Goal: Check status: Check status

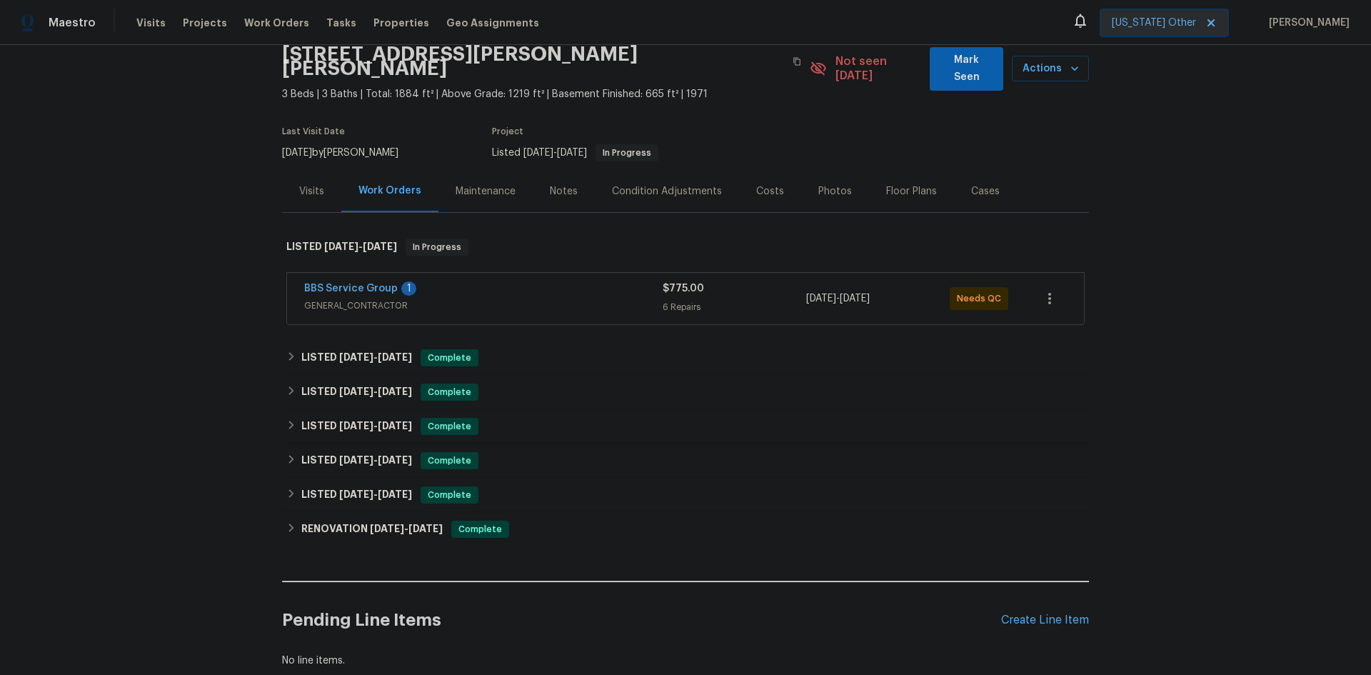
scroll to position [143, 0]
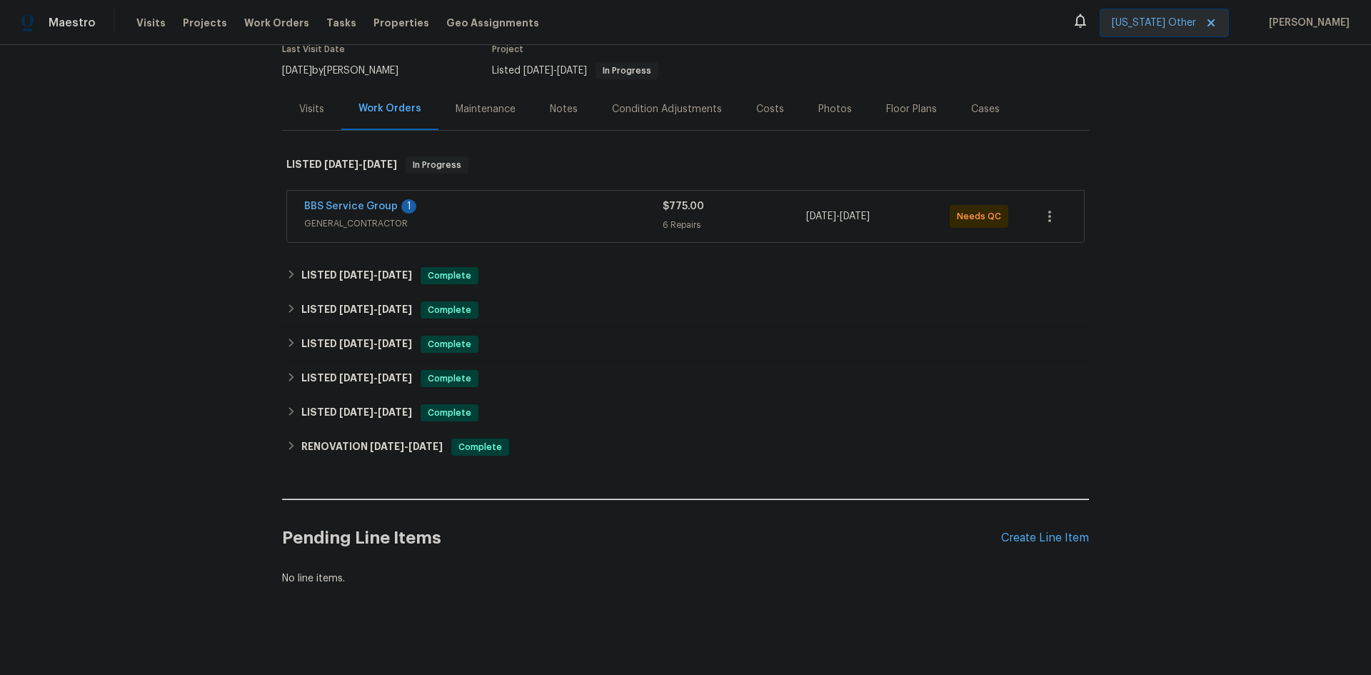
click at [487, 216] on span "GENERAL_CONTRACTOR" at bounding box center [483, 223] width 359 height 14
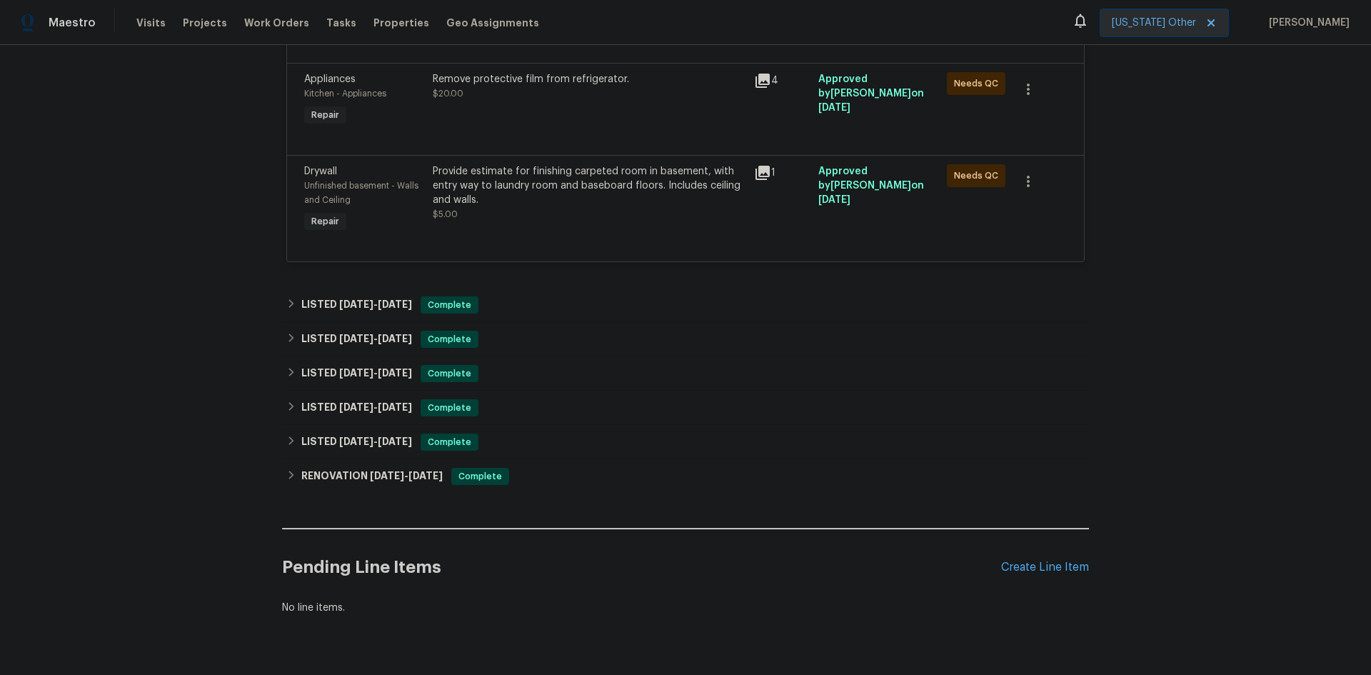
scroll to position [786, 0]
click at [339, 298] on span "[DATE]" at bounding box center [356, 303] width 34 height 10
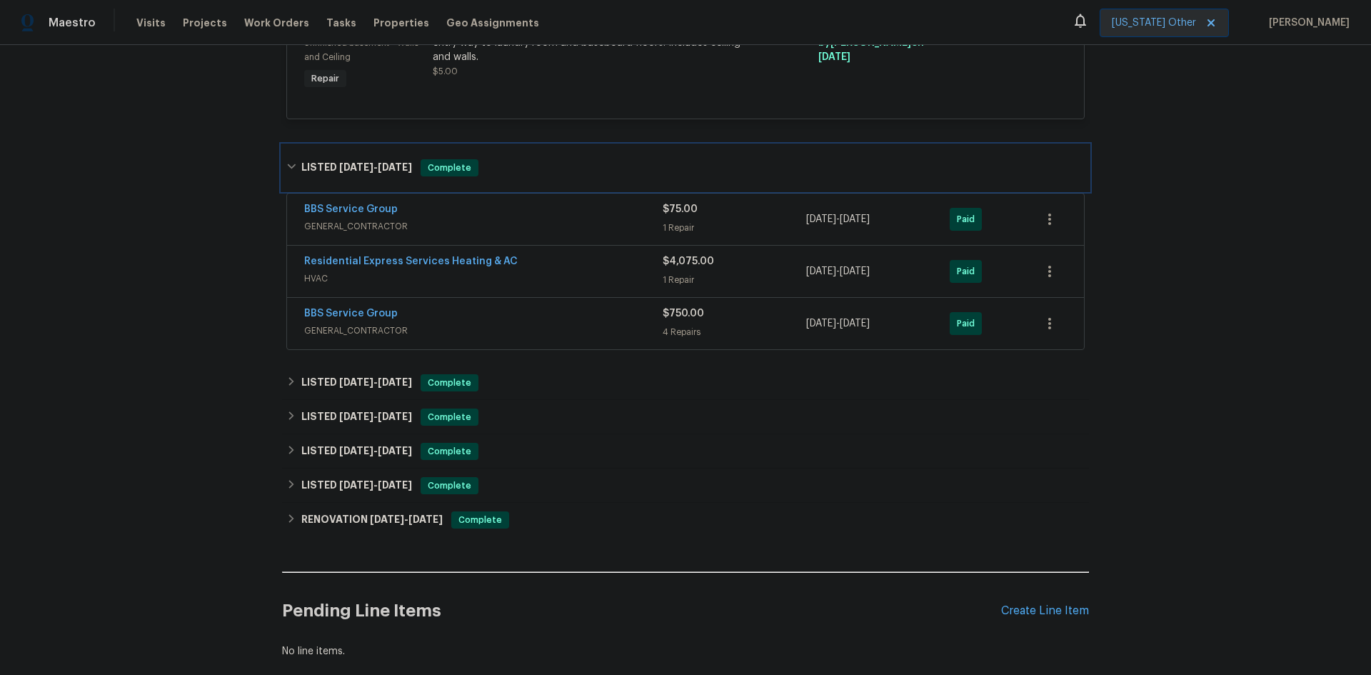
scroll to position [928, 0]
click at [385, 218] on span "GENERAL_CONTRACTOR" at bounding box center [483, 225] width 359 height 14
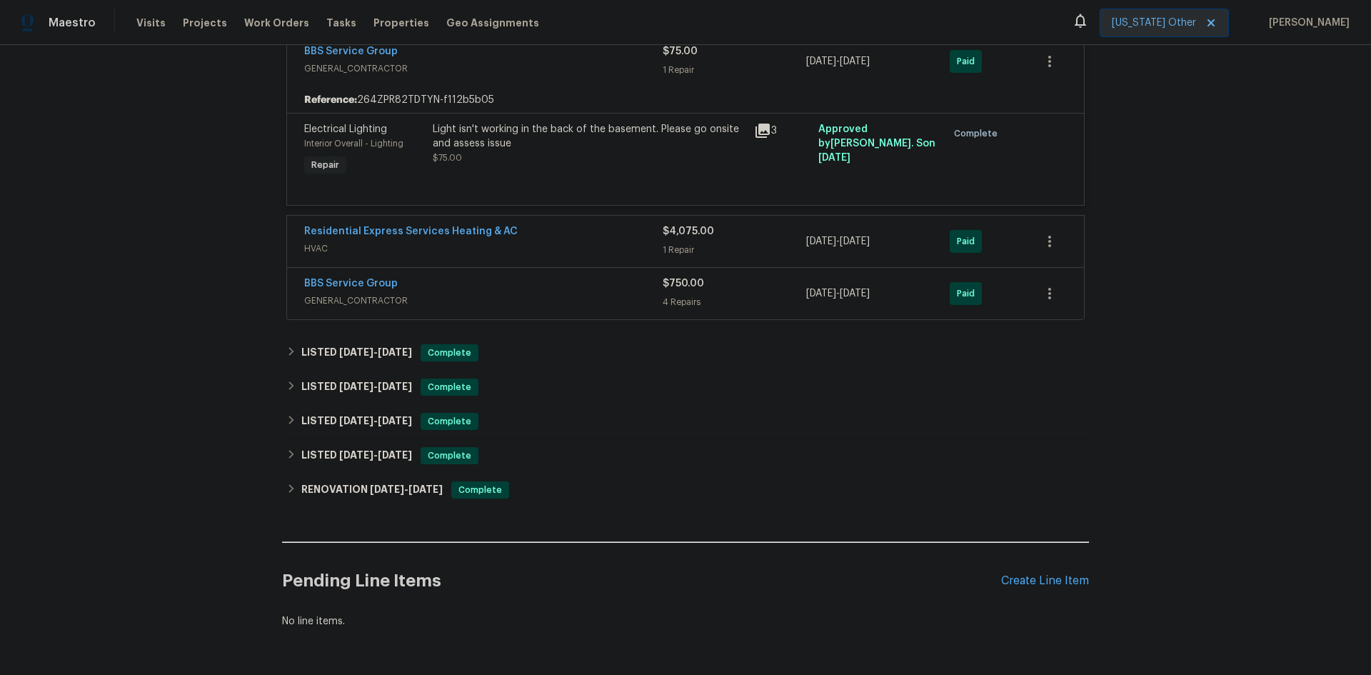
scroll to position [1143, 0]
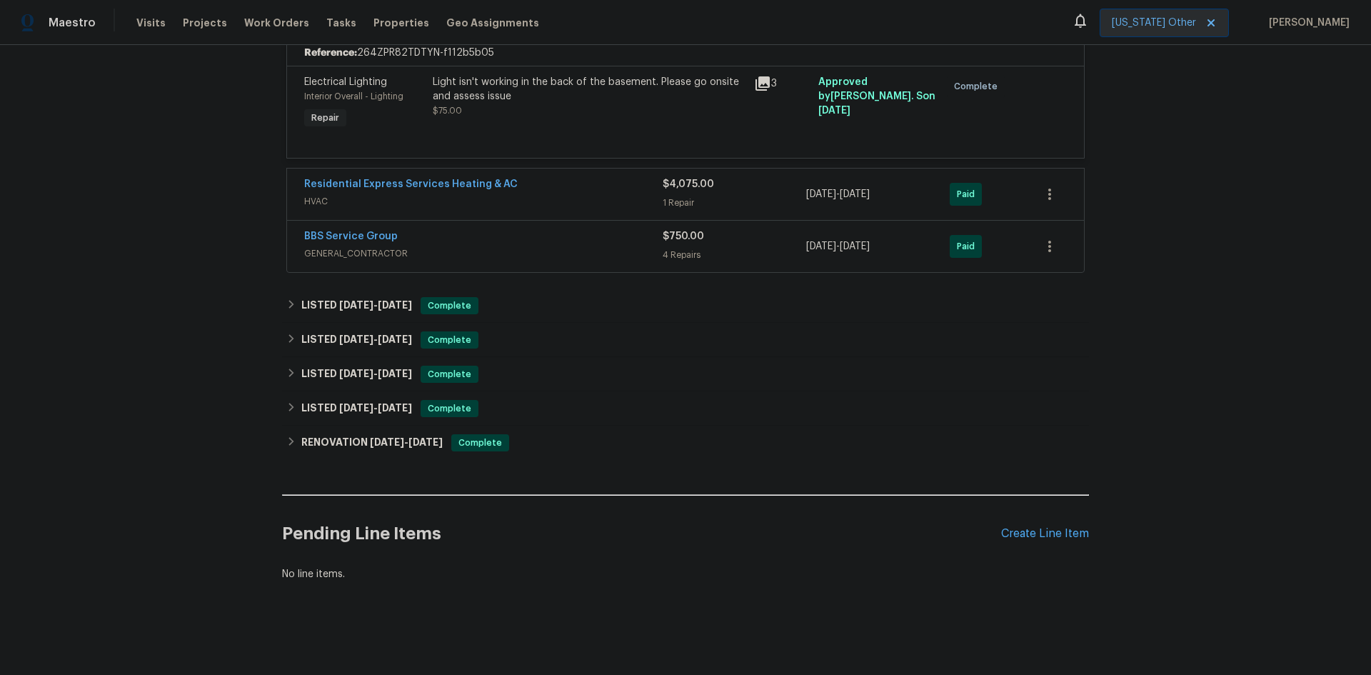
click at [422, 194] on span "HVAC" at bounding box center [483, 201] width 359 height 14
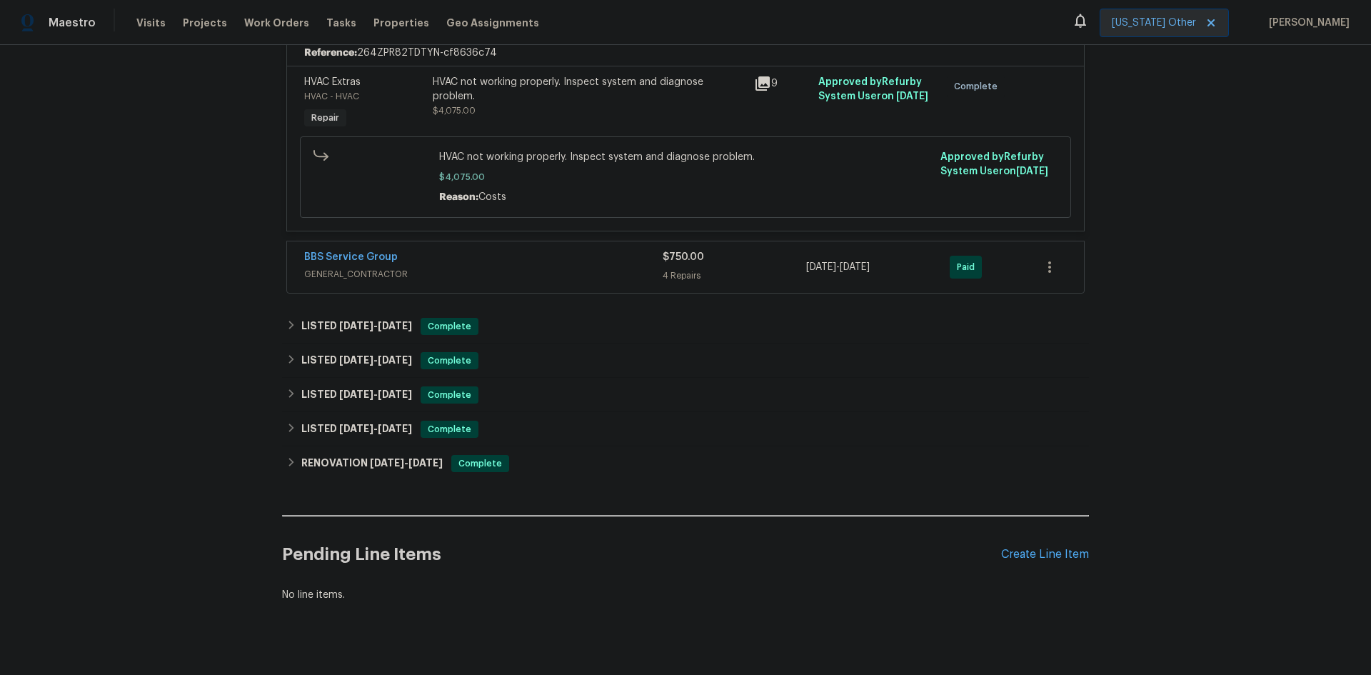
scroll to position [1344, 0]
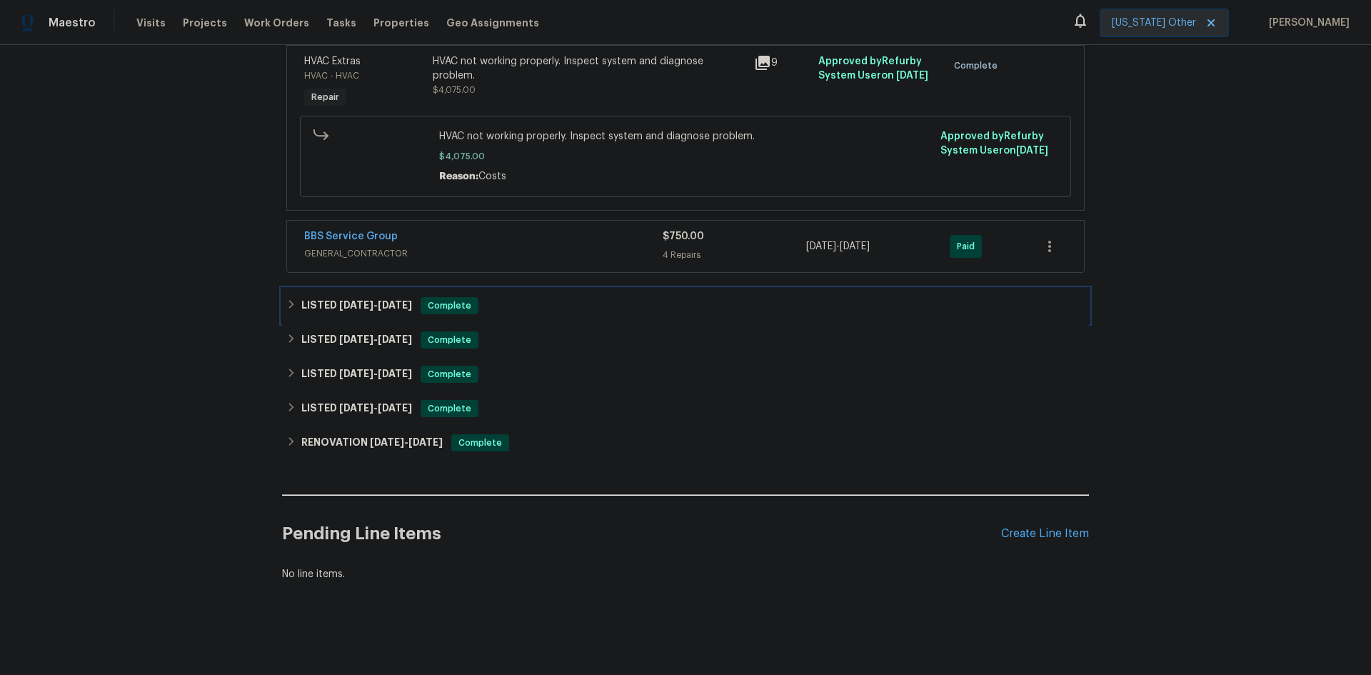
click at [369, 300] on span "[DATE]" at bounding box center [356, 305] width 34 height 10
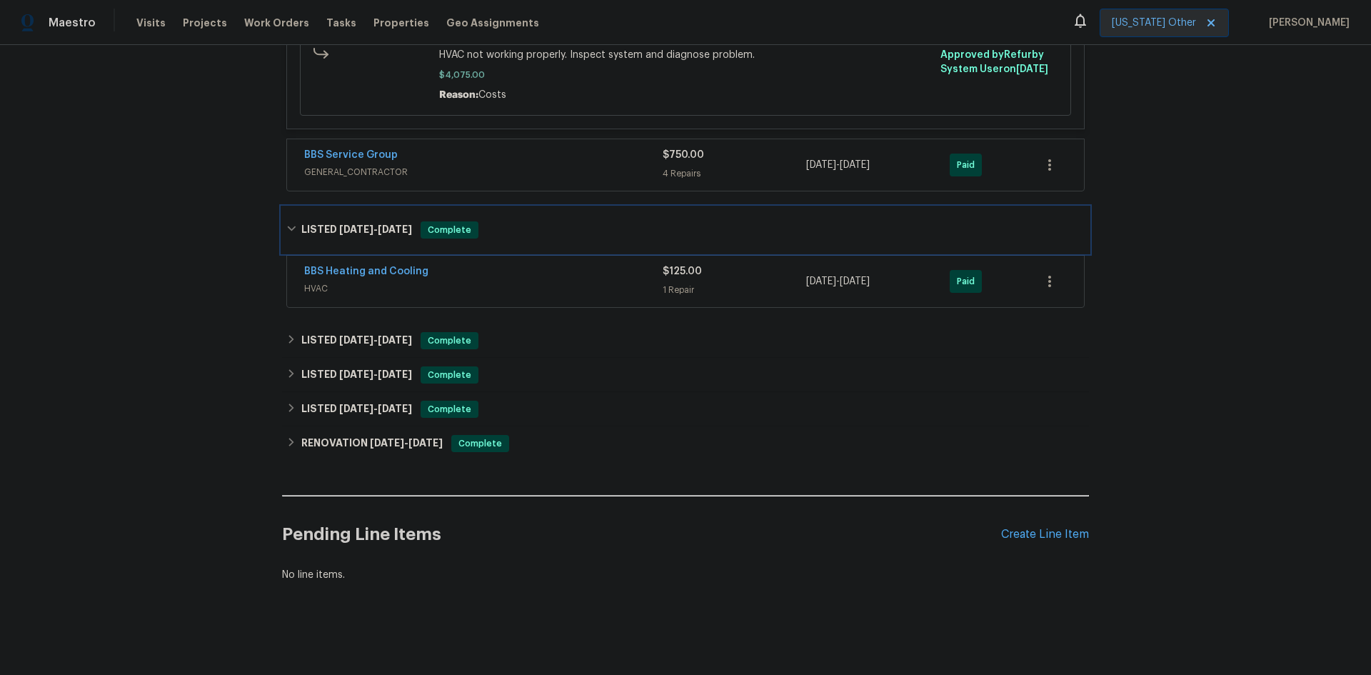
scroll to position [1426, 0]
click at [389, 281] on span "HVAC" at bounding box center [483, 288] width 359 height 14
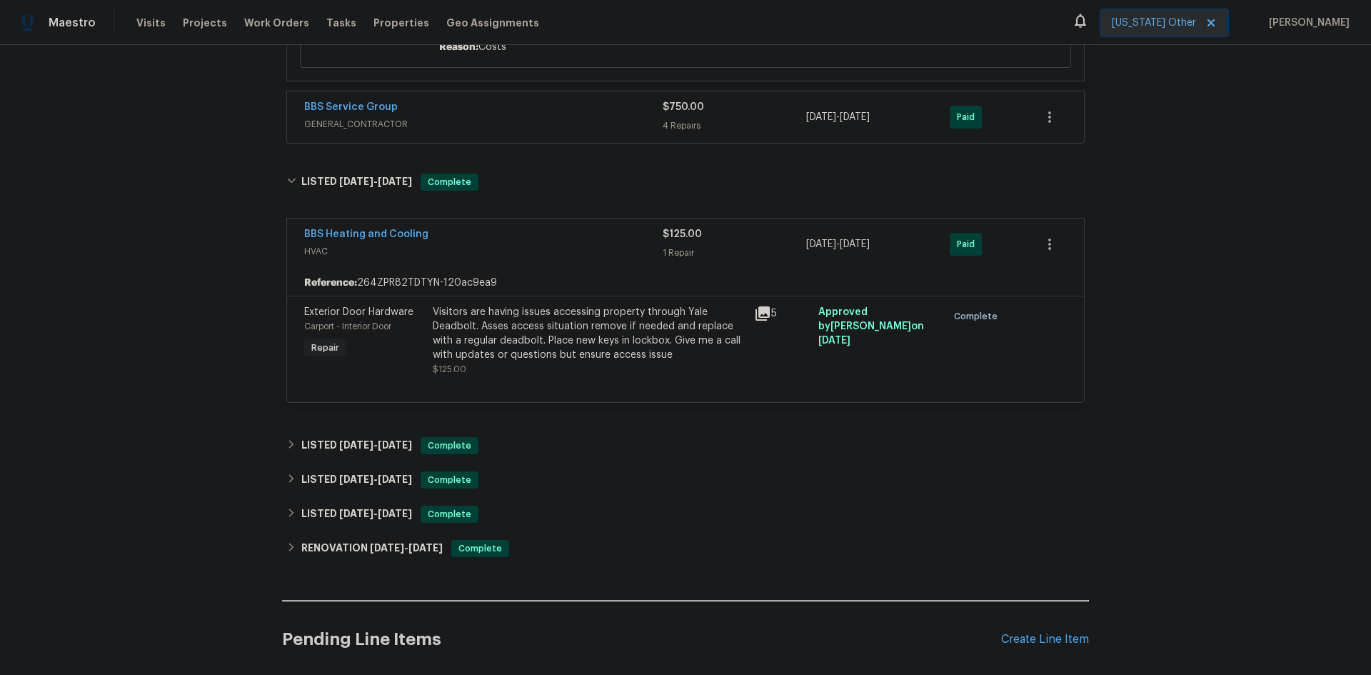
scroll to position [1498, 0]
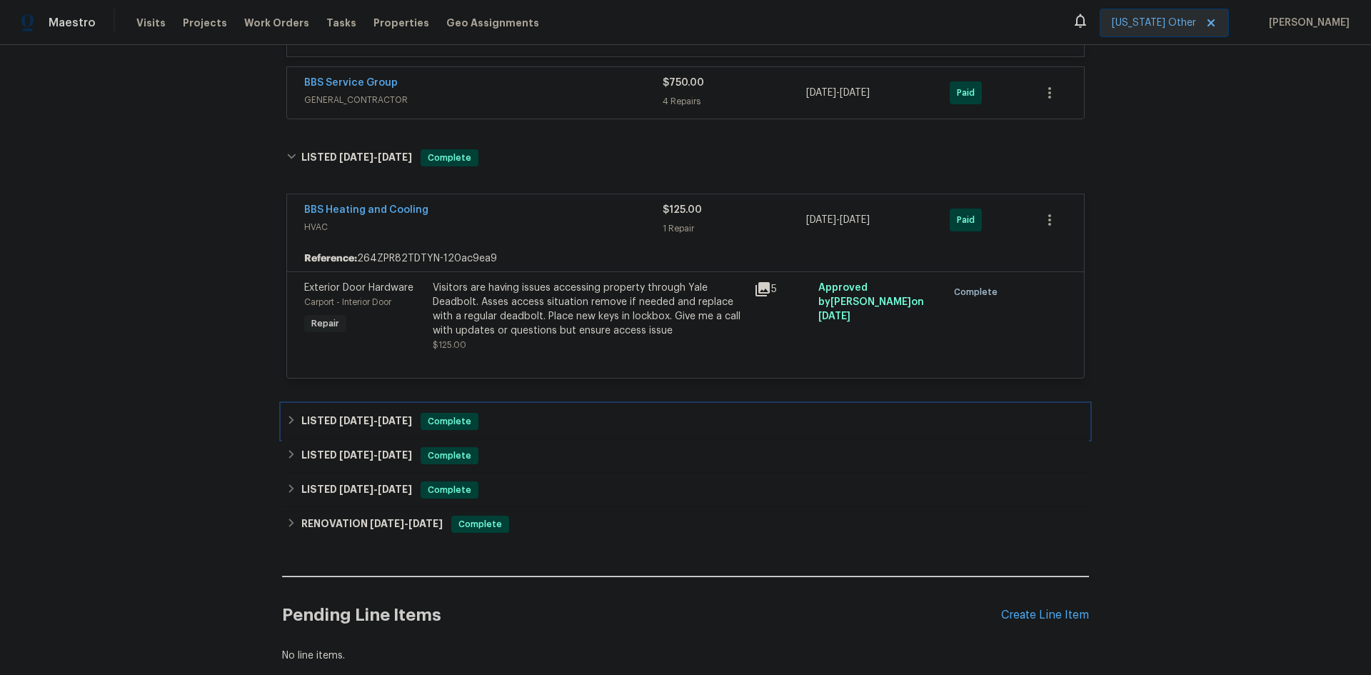
click at [354, 416] on span "[DATE]" at bounding box center [356, 421] width 34 height 10
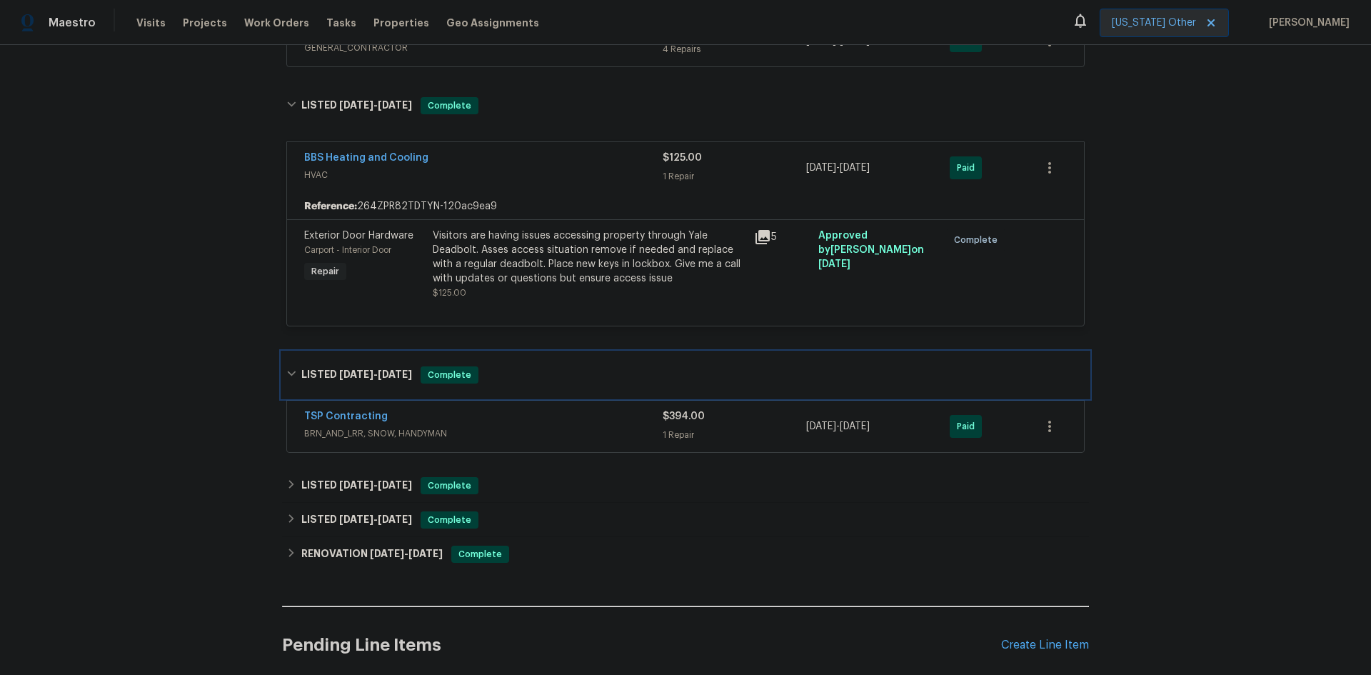
scroll to position [1661, 0]
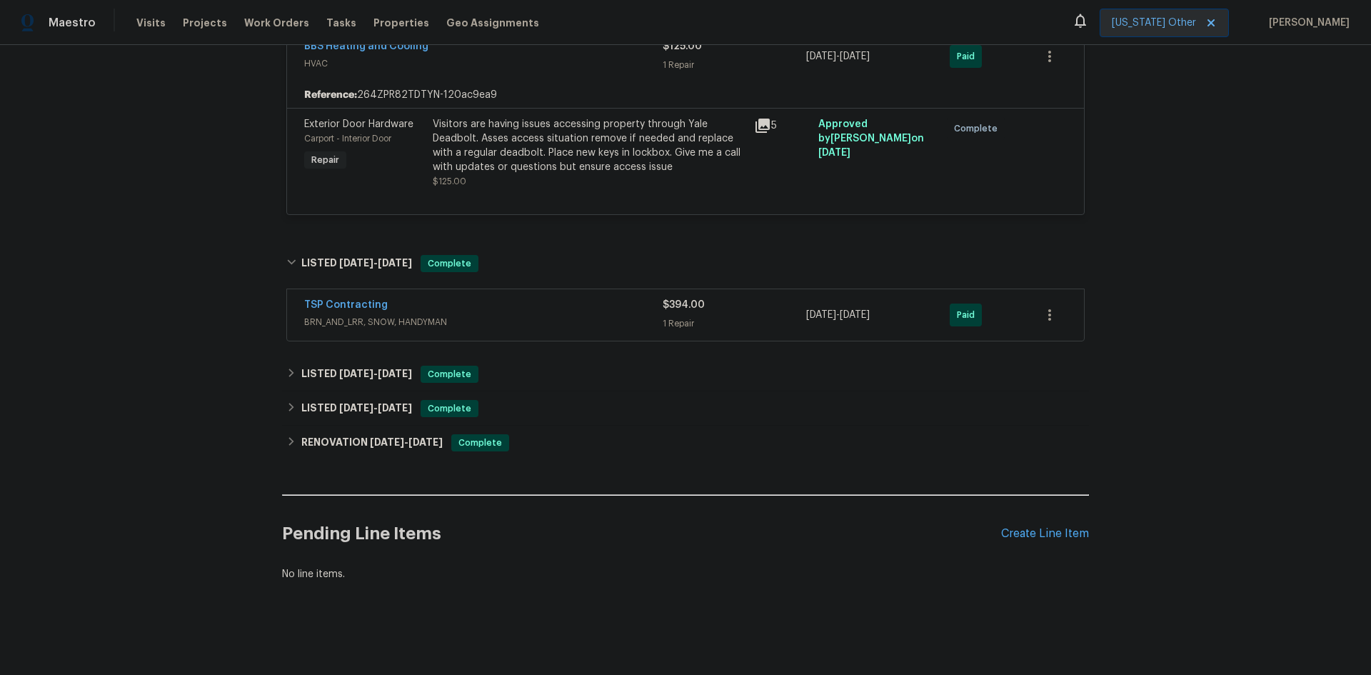
click at [551, 300] on div "TSP Contracting" at bounding box center [483, 306] width 359 height 17
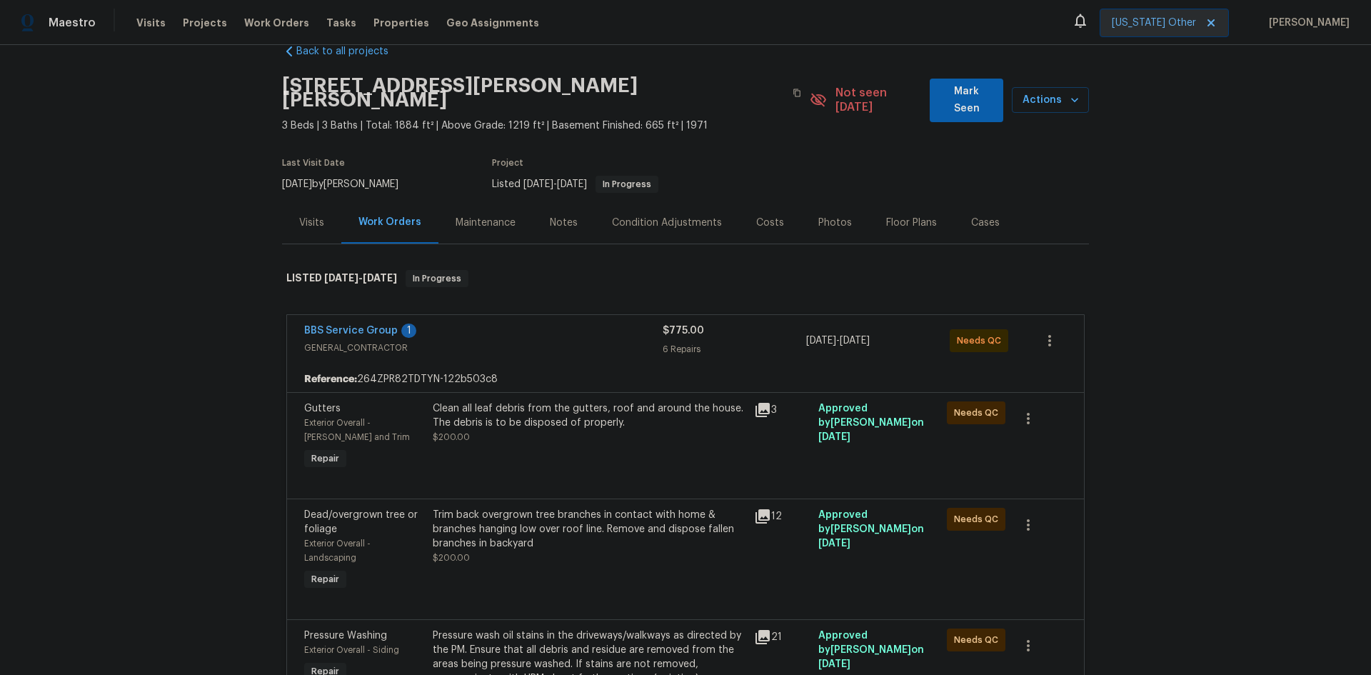
scroll to position [0, 0]
